Goal: Information Seeking & Learning: Learn about a topic

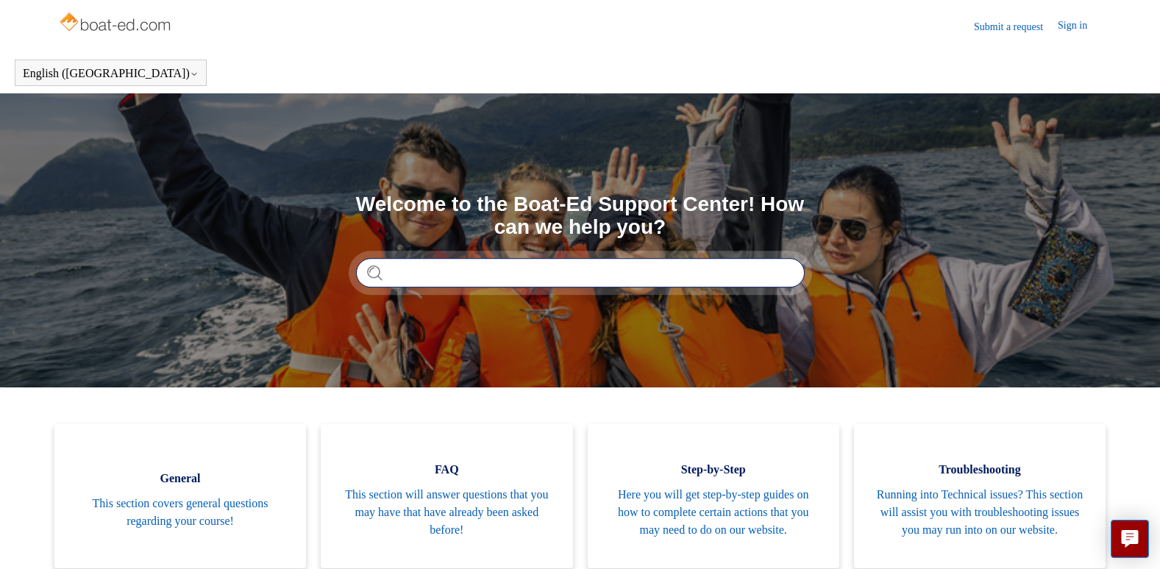
click at [446, 275] on input "Search" at bounding box center [580, 272] width 449 height 29
type input "**********"
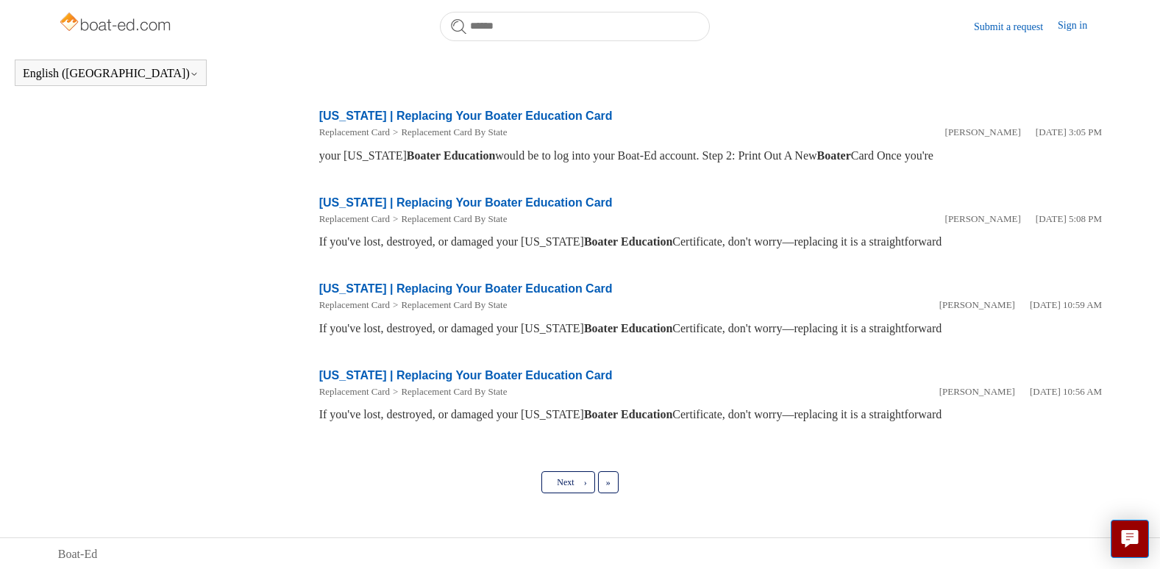
scroll to position [662, 0]
click at [610, 479] on span "»" at bounding box center [608, 481] width 4 height 10
